Goal: Check status: Check status

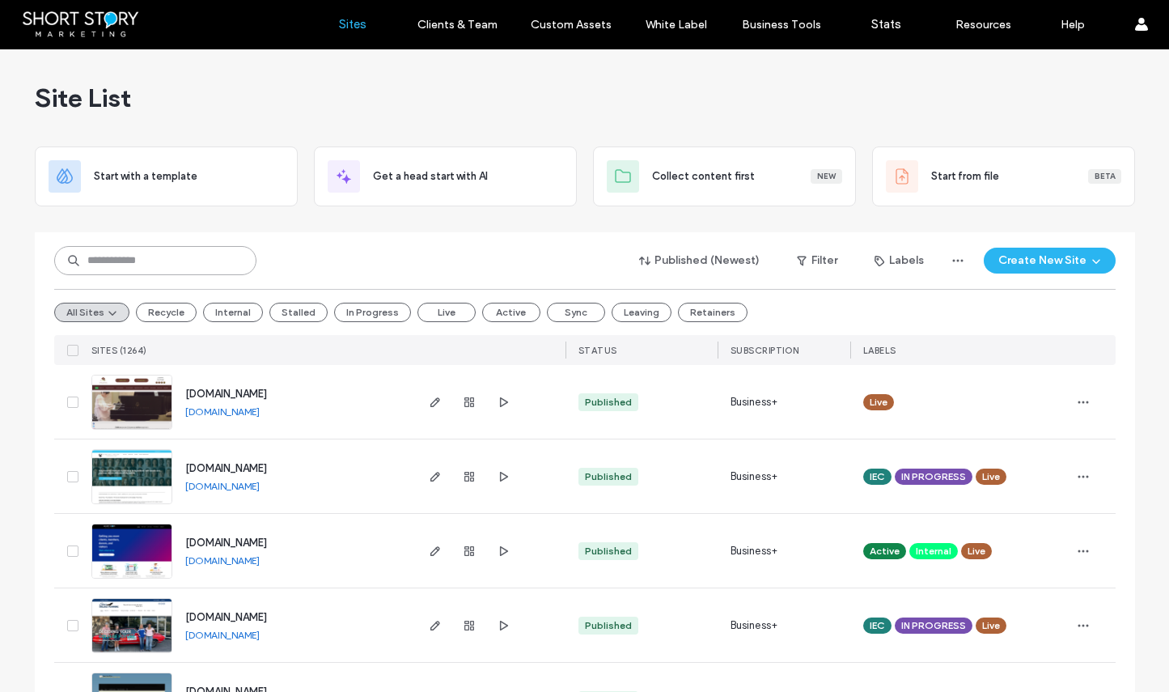
click at [113, 254] on input at bounding box center [155, 260] width 202 height 29
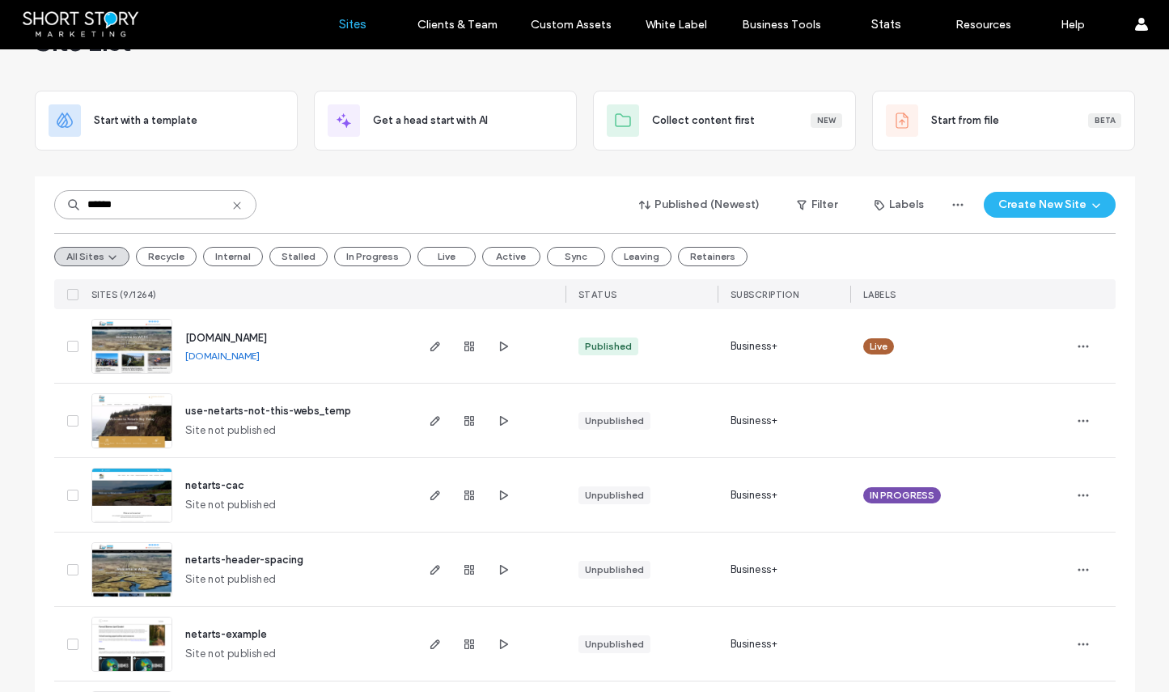
scroll to position [114, 0]
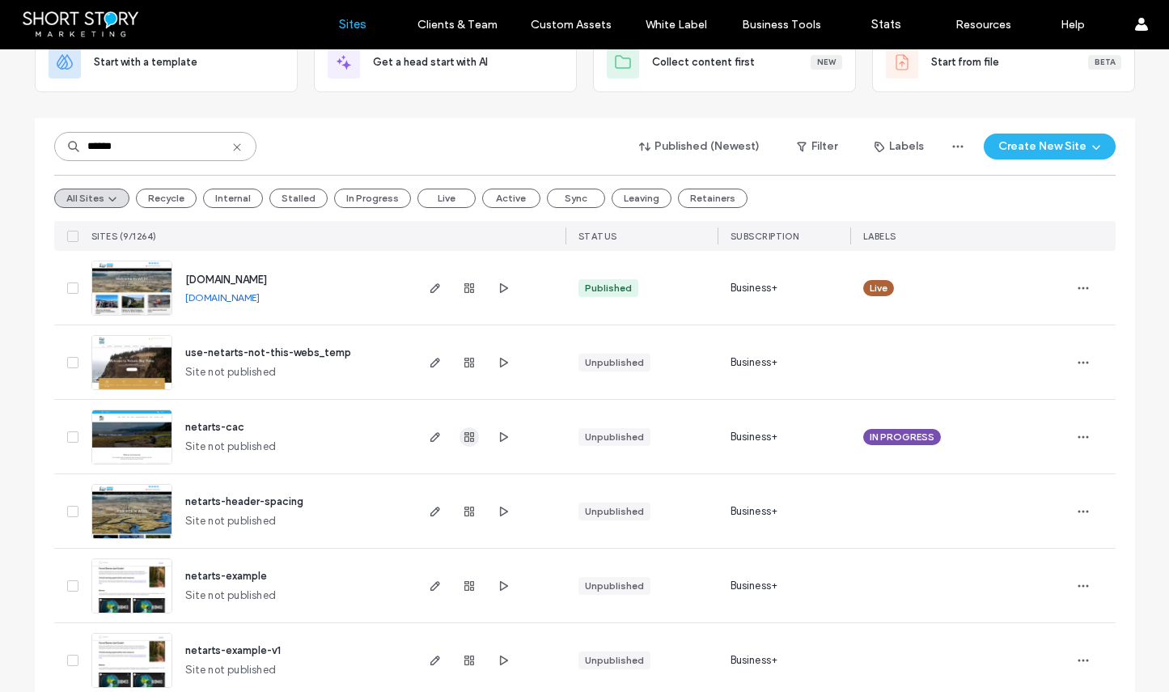
type input "******"
click at [464, 438] on icon "button" at bounding box center [469, 436] width 13 height 13
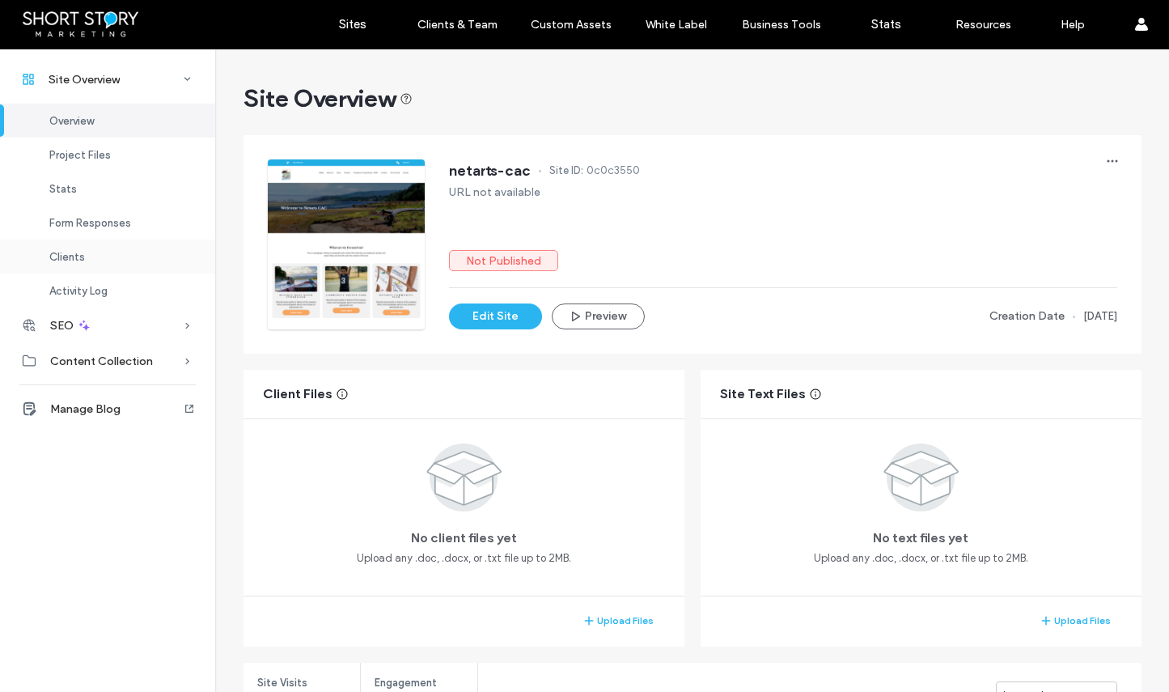
click at [78, 256] on span "Clients" at bounding box center [67, 257] width 36 height 12
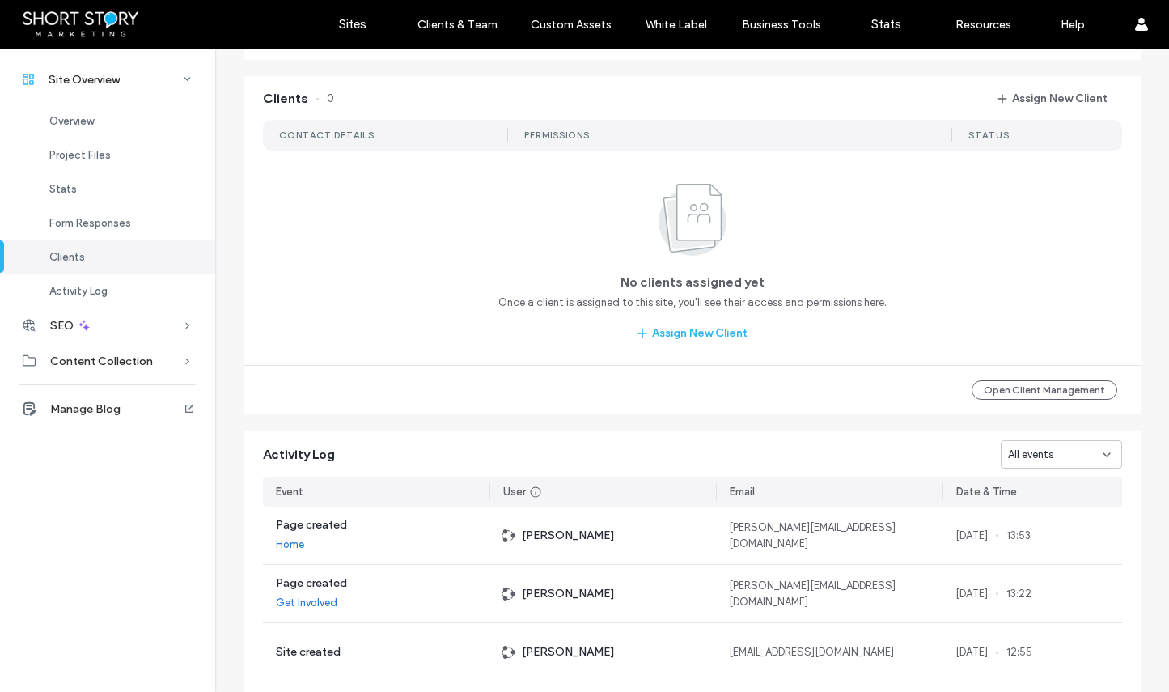
scroll to position [1317, 0]
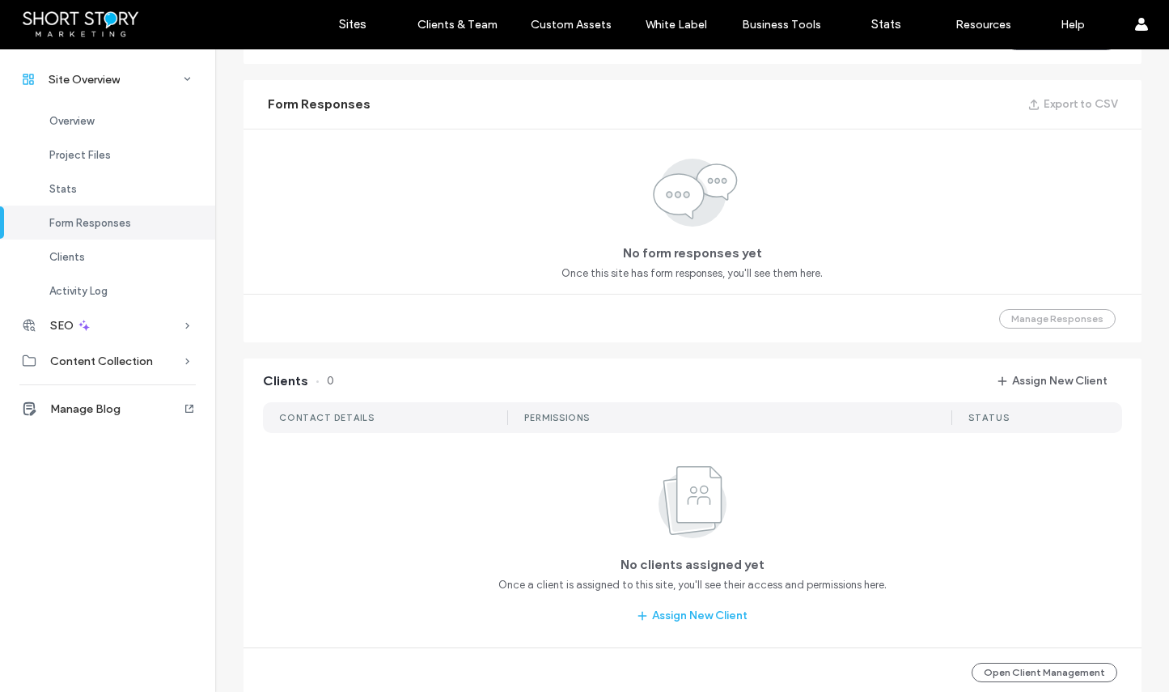
scroll to position [1019, 0]
